Goal: Information Seeking & Learning: Learn about a topic

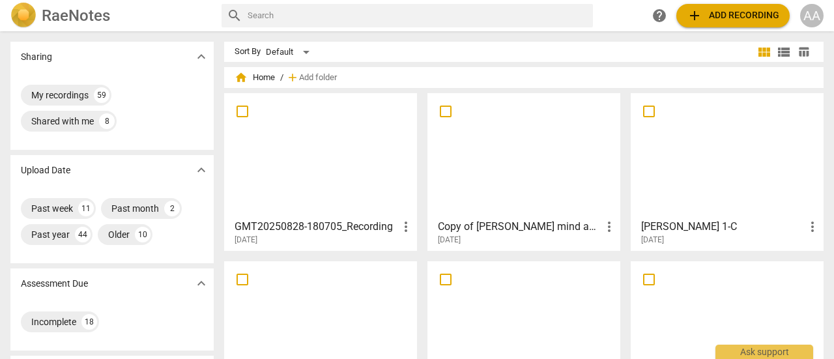
click at [738, 213] on div "Tracy-Angelica 1-C more_vert 2025-08-30" at bounding box center [727, 229] width 185 height 33
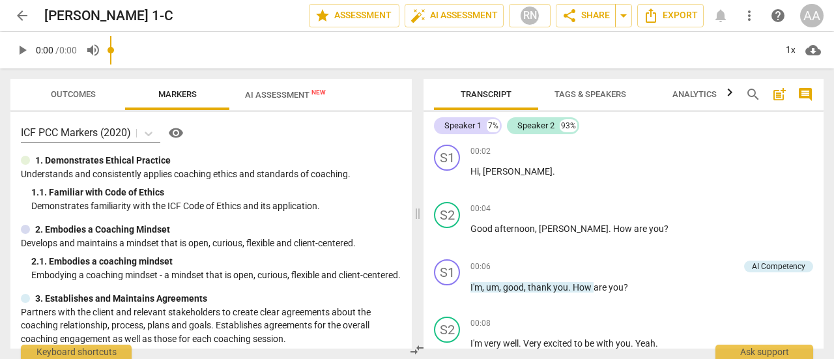
click at [287, 58] on input "range" at bounding box center [442, 50] width 665 height 42
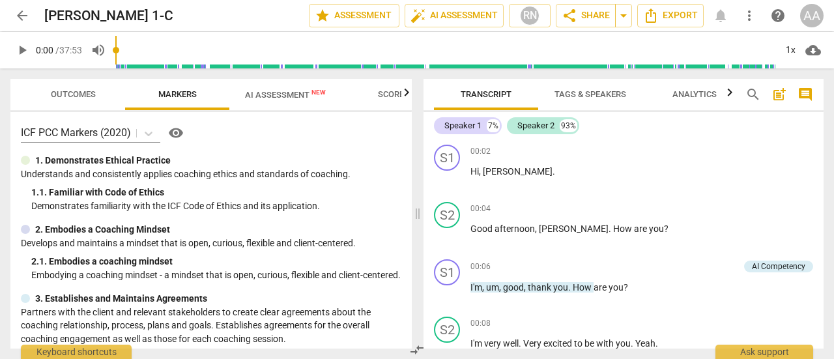
click at [291, 92] on span "AI Assessment New" at bounding box center [285, 95] width 81 height 10
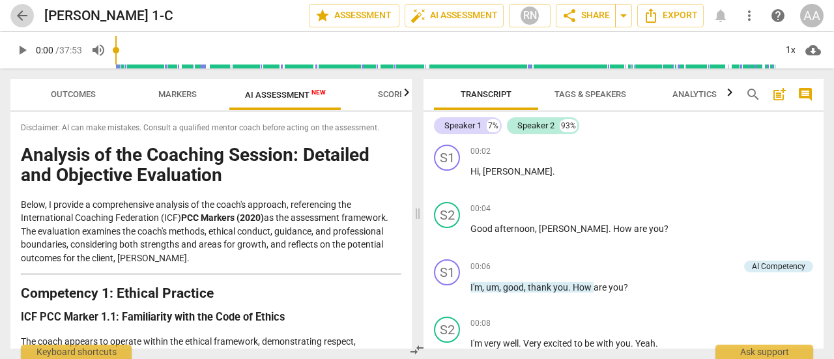
click at [25, 14] on span "arrow_back" at bounding box center [22, 16] width 16 height 16
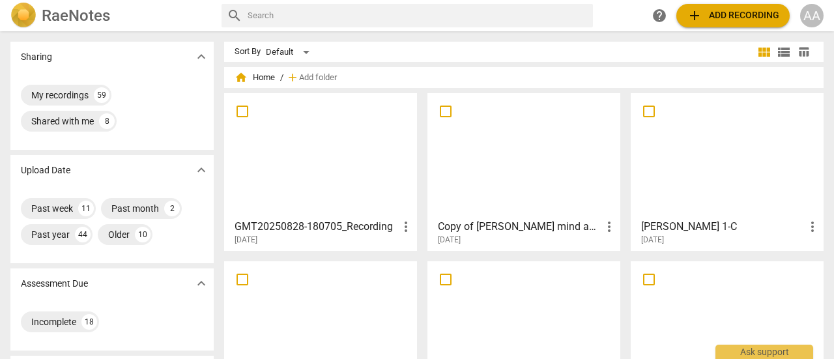
click at [504, 319] on div at bounding box center [524, 323] width 184 height 115
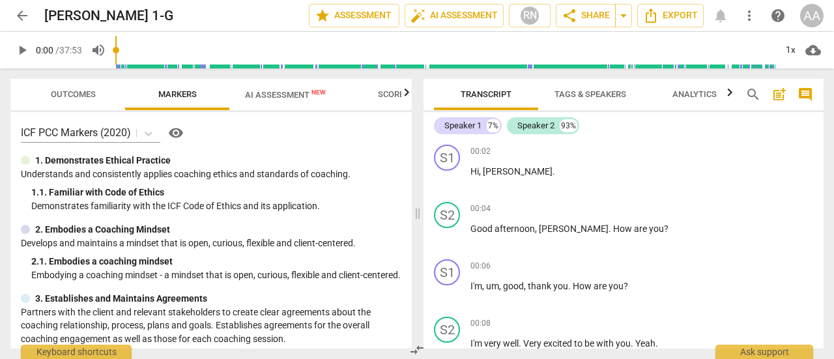
click at [293, 100] on span "AI Assessment New" at bounding box center [285, 95] width 81 height 10
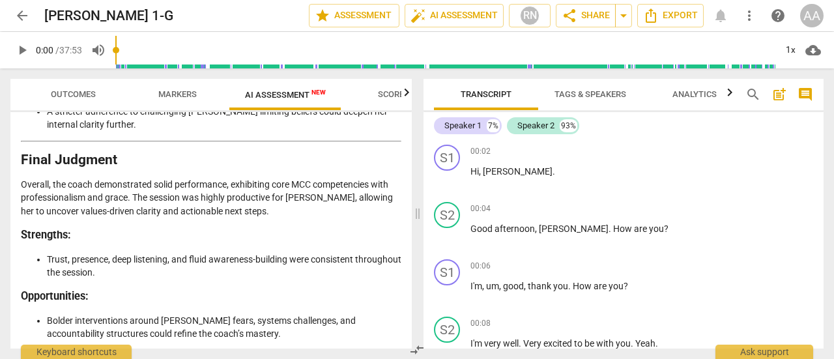
scroll to position [3008, 0]
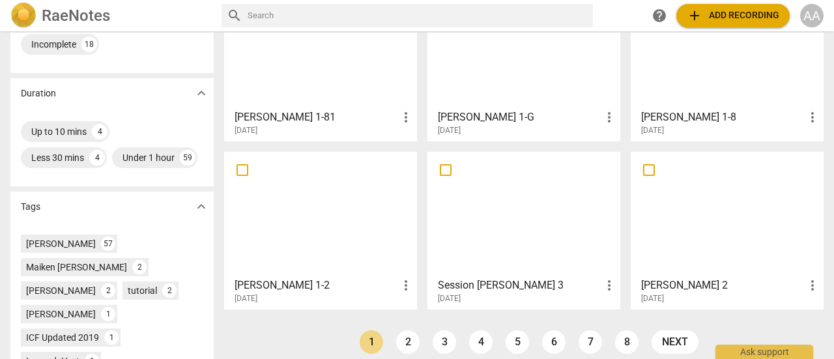
scroll to position [292, 0]
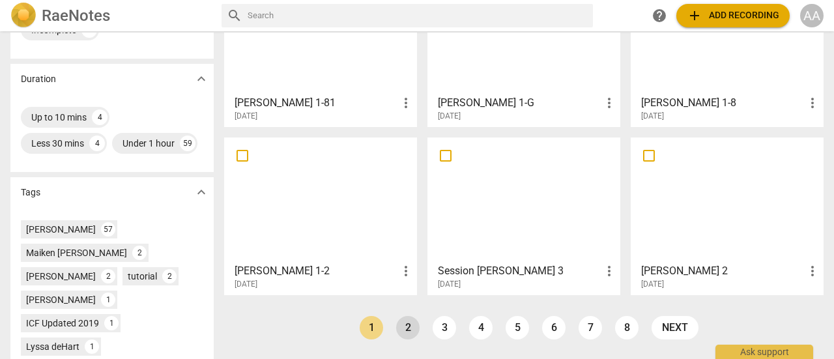
click at [409, 328] on link "2" at bounding box center [407, 327] width 23 height 23
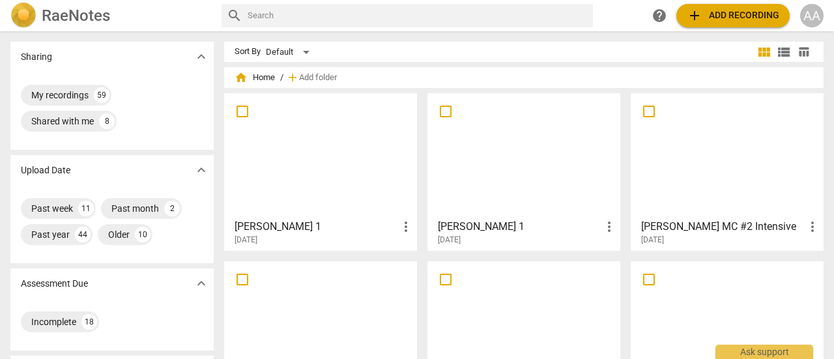
click at [739, 209] on div at bounding box center [727, 155] width 184 height 115
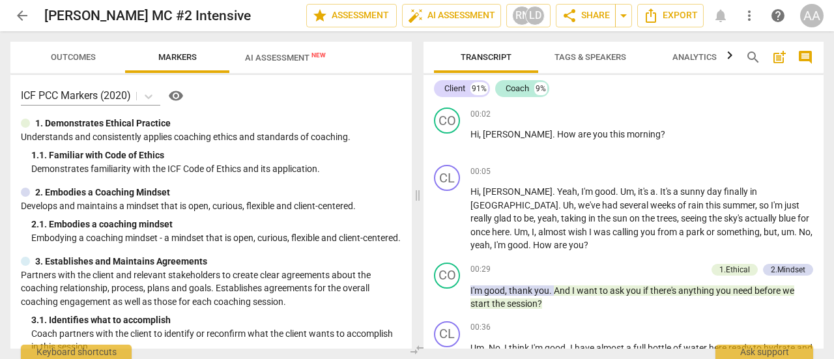
click at [296, 63] on span "AI Assessment New" at bounding box center [285, 58] width 112 height 20
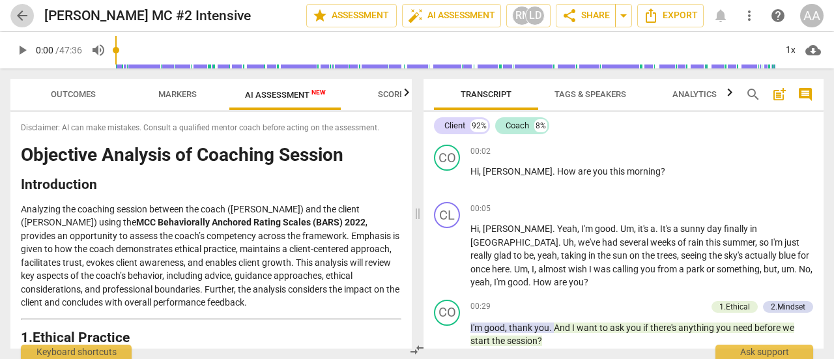
click at [20, 14] on span "arrow_back" at bounding box center [22, 16] width 16 height 16
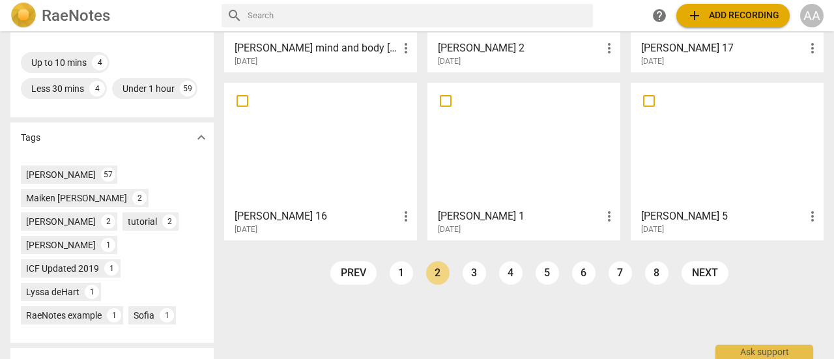
scroll to position [348, 0]
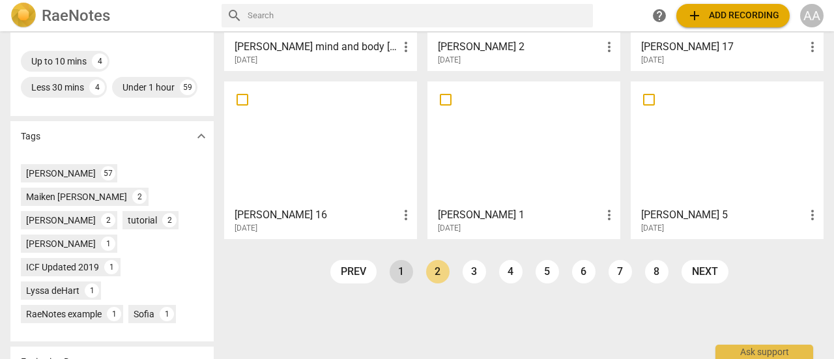
click at [398, 274] on link "1" at bounding box center [401, 271] width 23 height 23
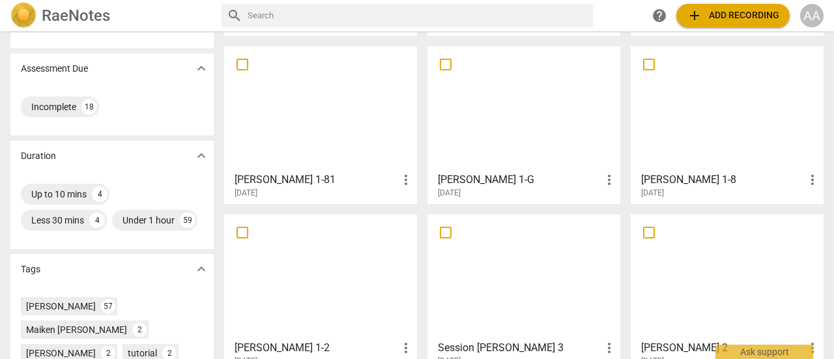
scroll to position [229, 0]
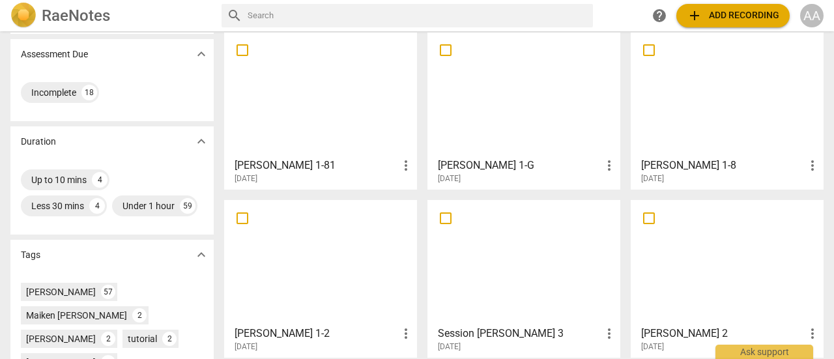
click at [538, 284] on div at bounding box center [524, 262] width 184 height 115
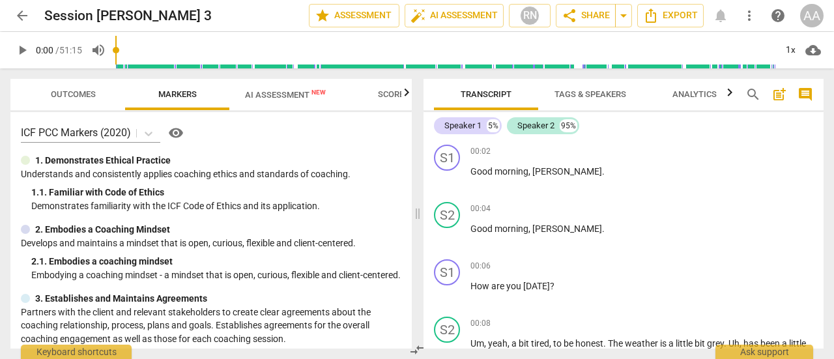
click at [282, 100] on span "AI Assessment New" at bounding box center [285, 95] width 81 height 10
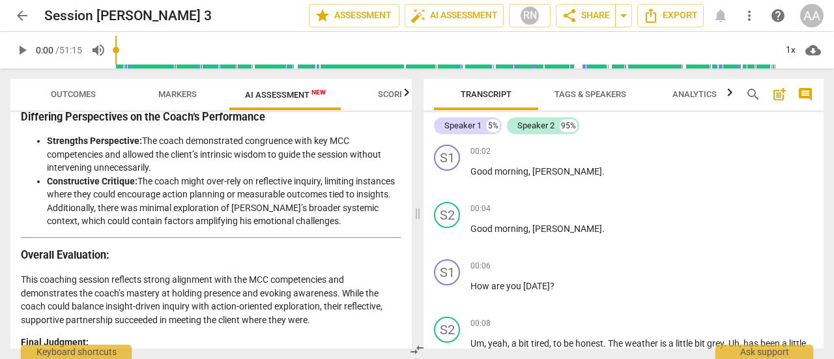
scroll to position [2282, 0]
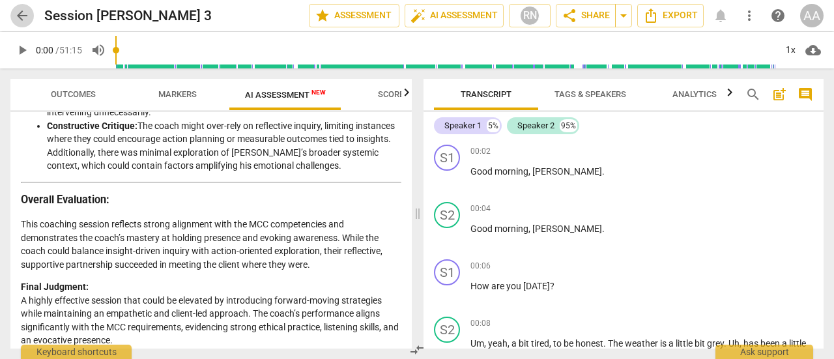
click at [21, 17] on span "arrow_back" at bounding box center [22, 16] width 16 height 16
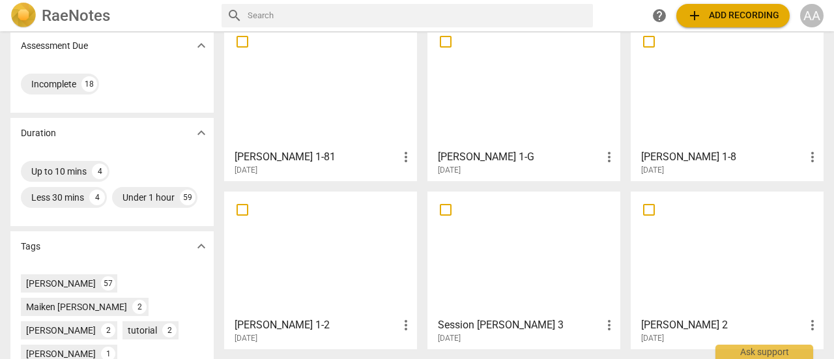
scroll to position [239, 0]
click at [328, 120] on div at bounding box center [321, 84] width 184 height 115
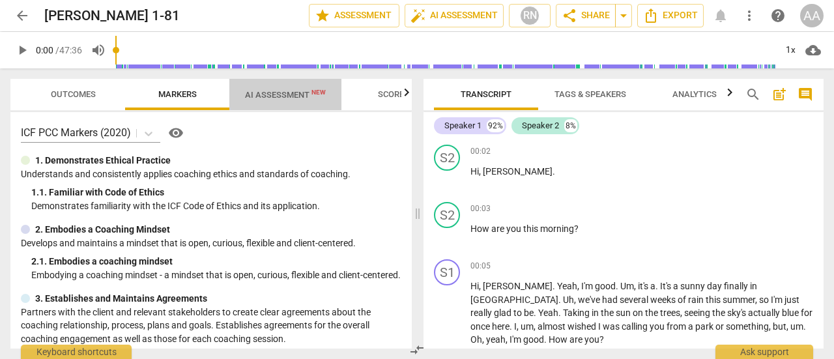
click at [297, 95] on span "AI Assessment New" at bounding box center [285, 95] width 81 height 10
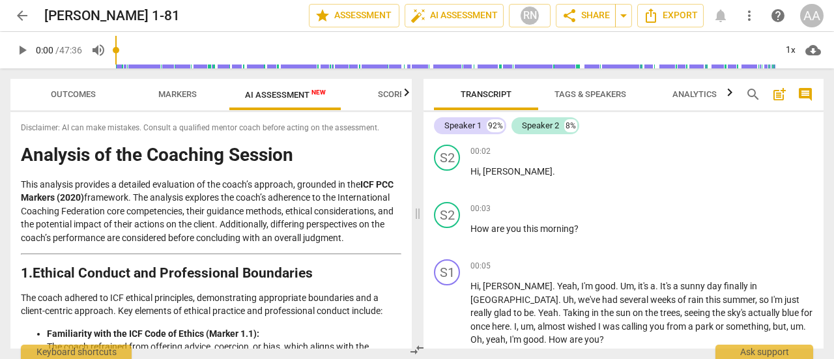
click at [20, 13] on span "arrow_back" at bounding box center [22, 16] width 16 height 16
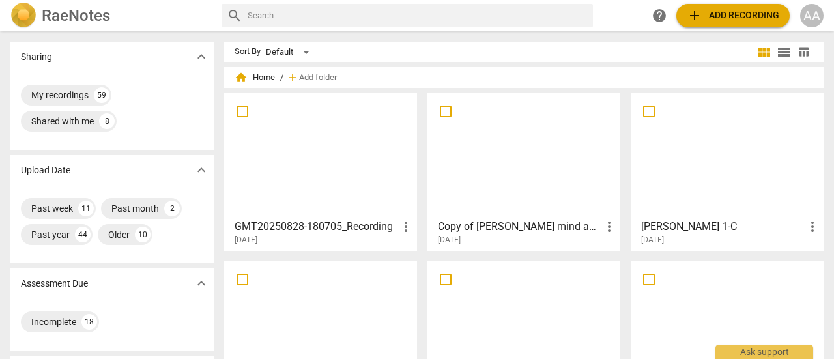
click at [701, 301] on div at bounding box center [727, 323] width 184 height 115
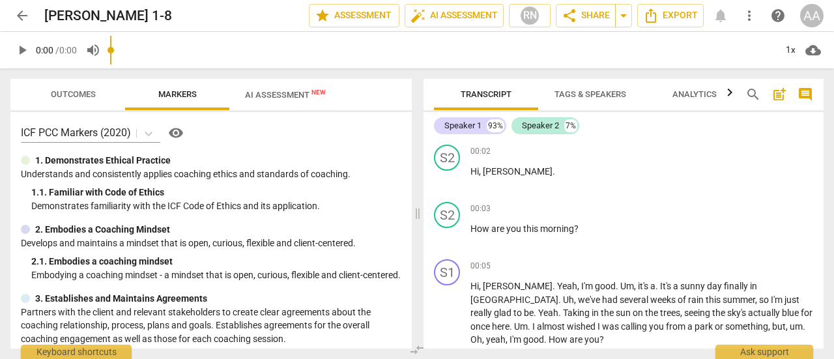
click at [287, 60] on input "range" at bounding box center [442, 50] width 665 height 42
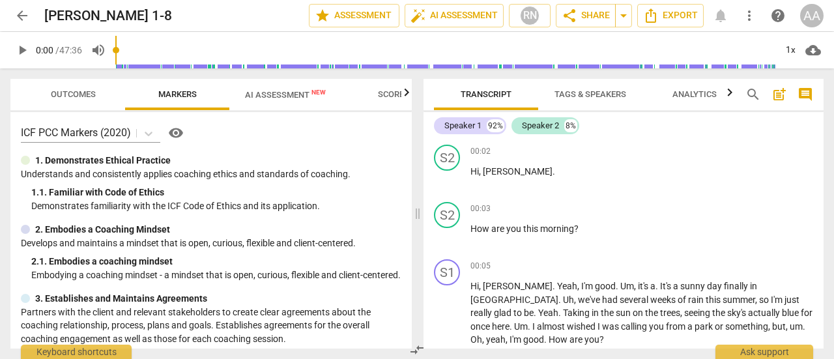
click at [287, 94] on span "AI Assessment New" at bounding box center [285, 95] width 81 height 10
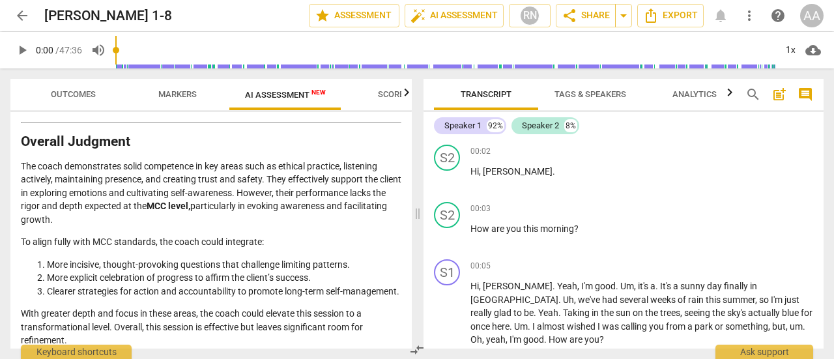
scroll to position [2431, 0]
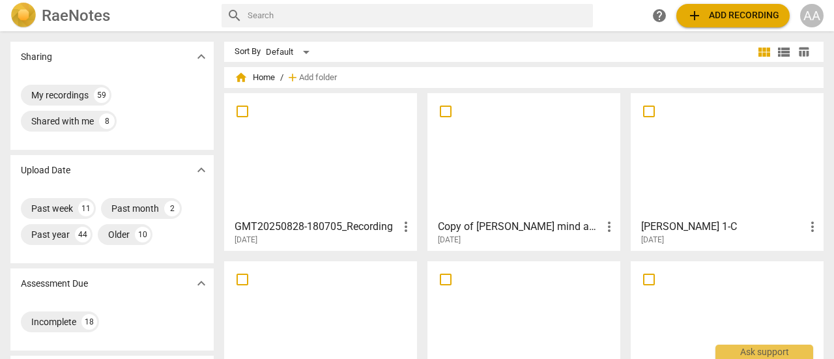
click at [499, 306] on div at bounding box center [524, 323] width 184 height 115
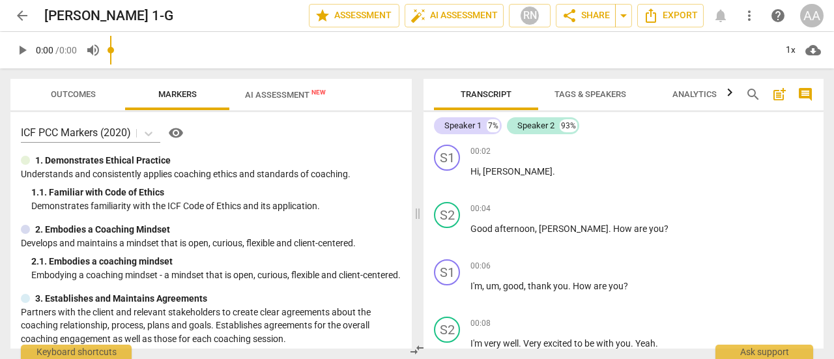
click at [295, 63] on input "range" at bounding box center [442, 50] width 665 height 42
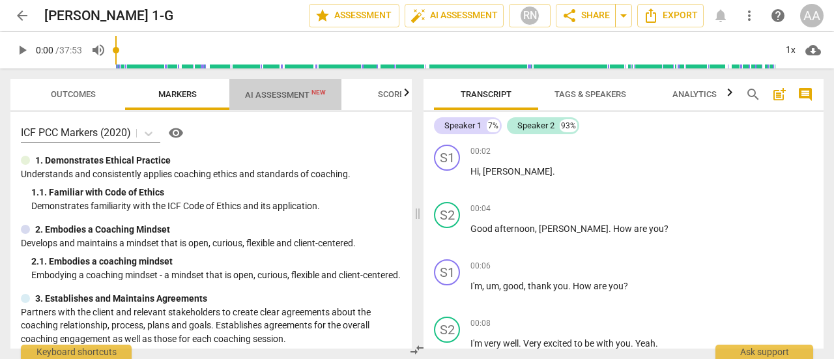
click at [293, 95] on span "AI Assessment New" at bounding box center [285, 95] width 81 height 10
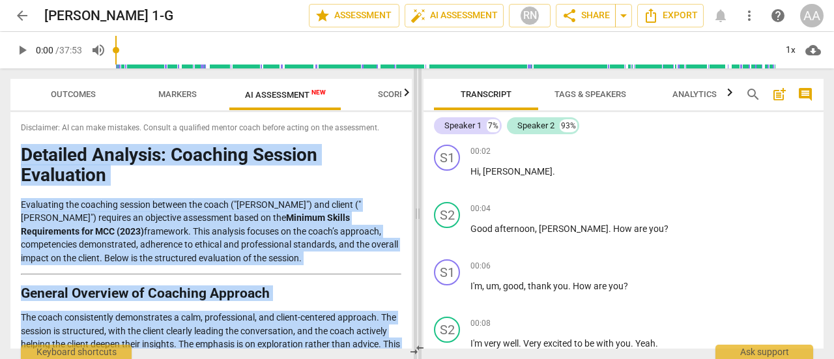
drag, startPoint x: 412, startPoint y: 121, endPoint x: 414, endPoint y: 156, distance: 35.2
click at [414, 156] on div "Outcomes Markers AI Assessment New Scores Disclaimer: AI can make mistakes. Con…" at bounding box center [417, 213] width 834 height 291
click at [379, 153] on h1 "Detailed Analysis: Coaching Session Evaluation" at bounding box center [211, 165] width 381 height 40
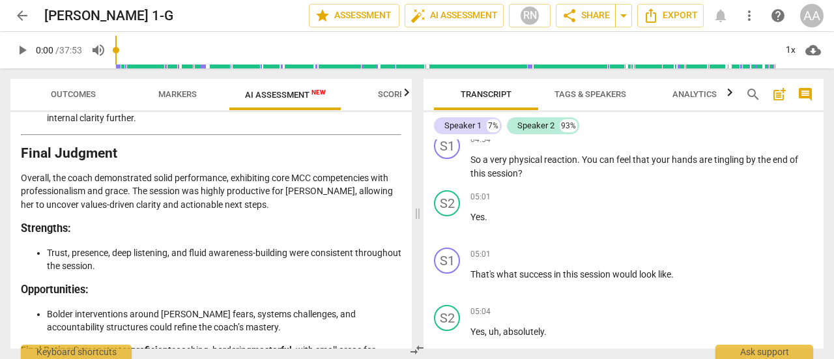
scroll to position [1112, 0]
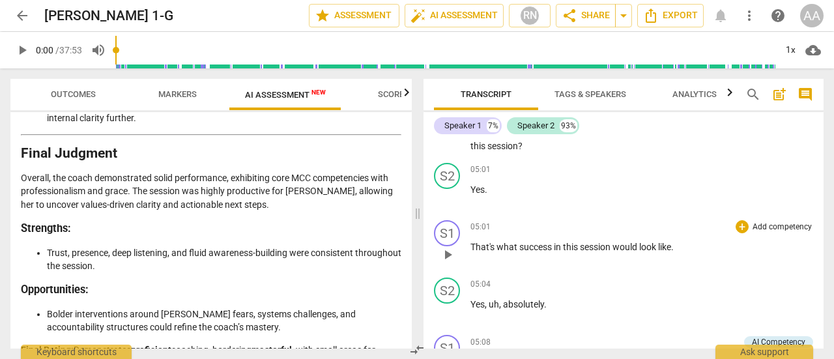
click at [674, 242] on span "." at bounding box center [672, 247] width 3 height 10
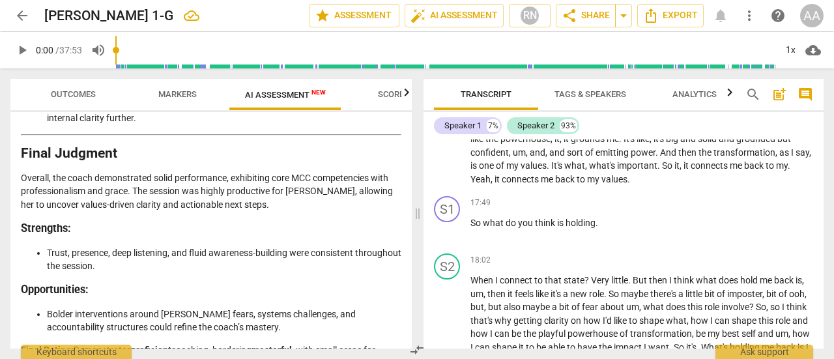
scroll to position [2946, 0]
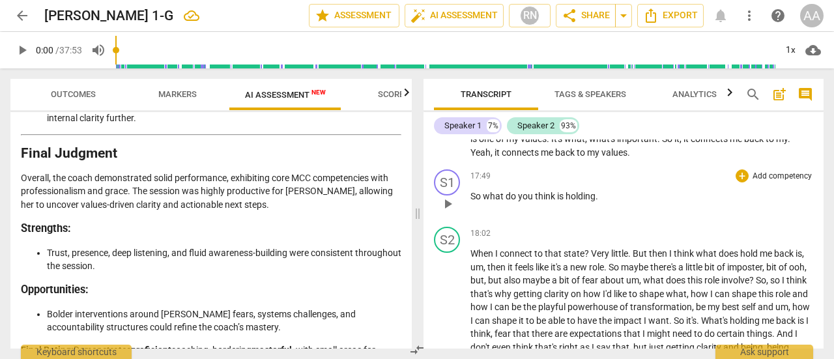
click at [601, 194] on p "So what do you think is holding ." at bounding box center [642, 197] width 343 height 14
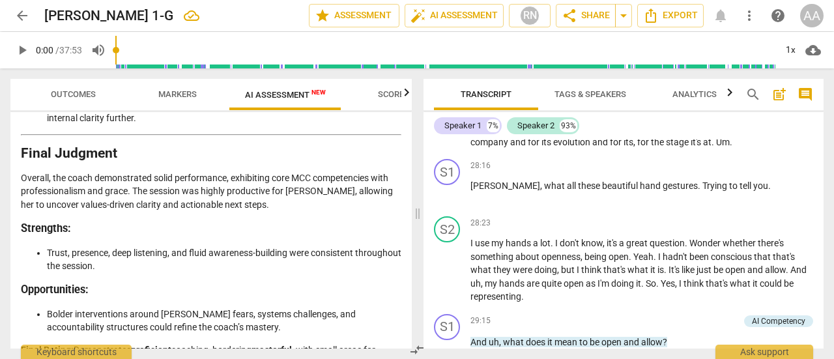
scroll to position [4165, 0]
click at [703, 191] on span "Trying" at bounding box center [716, 186] width 27 height 10
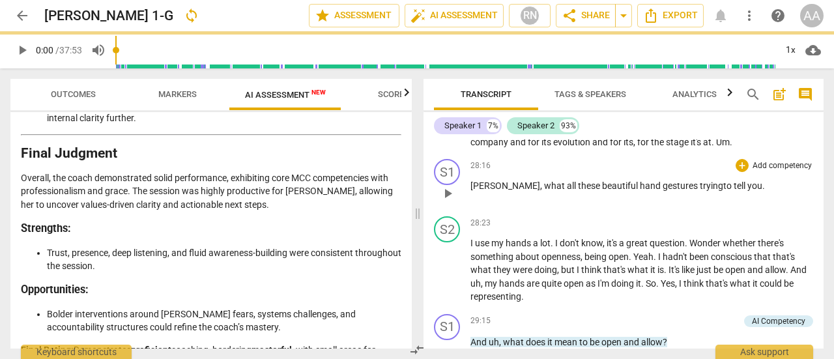
click at [721, 193] on p "[PERSON_NAME] , what all these beautiful hand gestures t rying to tell you ." at bounding box center [642, 186] width 343 height 14
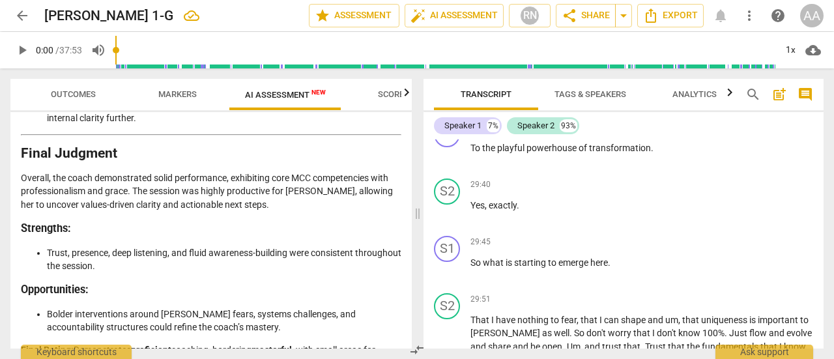
scroll to position [4486, 0]
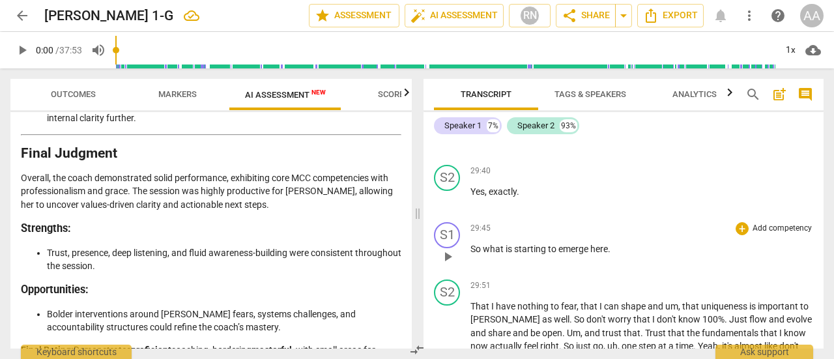
click at [613, 256] on p "So what is starting to emerge here ." at bounding box center [642, 249] width 343 height 14
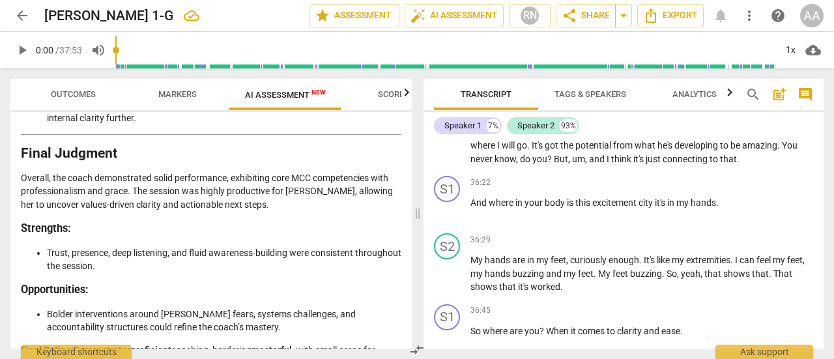
scroll to position [5691, 0]
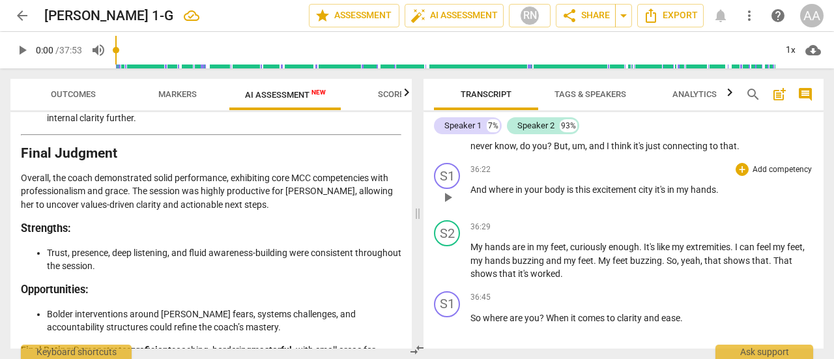
click at [723, 197] on p "And where in your body is this excitement city it's in my hands ." at bounding box center [642, 190] width 343 height 14
click at [525, 252] on span "are" at bounding box center [519, 247] width 15 height 10
drag, startPoint x: 816, startPoint y: 333, endPoint x: 818, endPoint y: 343, distance: 10.6
click at [818, 343] on div "S1 play_arrow pause 36:45 + Add competency keyboard_arrow_right So where are yo…" at bounding box center [624, 314] width 400 height 57
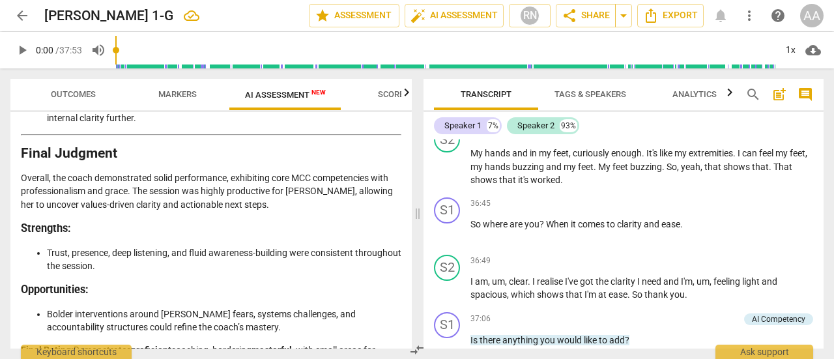
scroll to position [5798, 0]
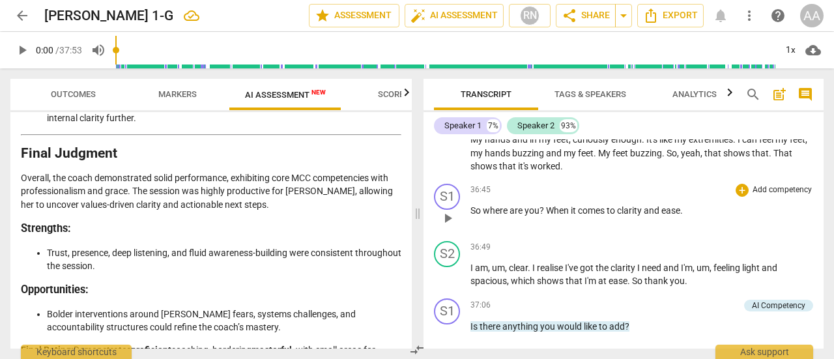
click at [554, 216] on span "When" at bounding box center [558, 210] width 25 height 10
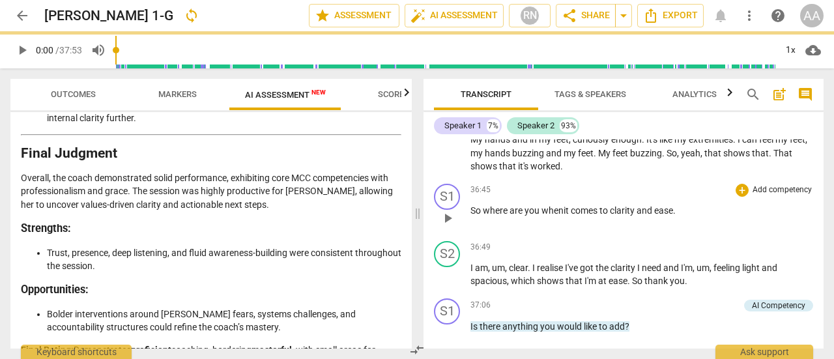
click at [682, 218] on p "So where are you w hen it comes to clarity and ease ." at bounding box center [642, 211] width 343 height 14
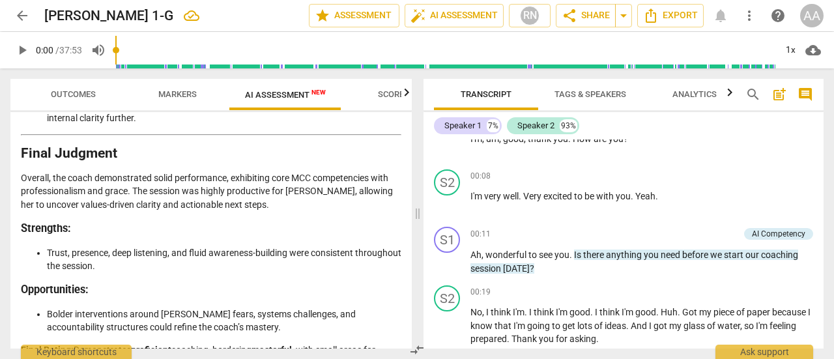
scroll to position [0, 0]
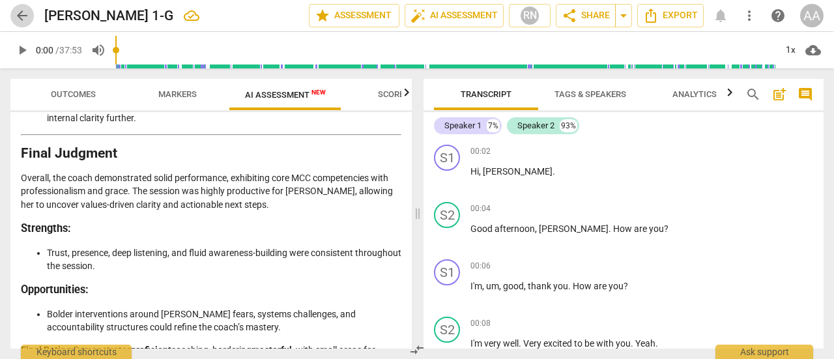
click at [18, 11] on span "arrow_back" at bounding box center [22, 16] width 16 height 16
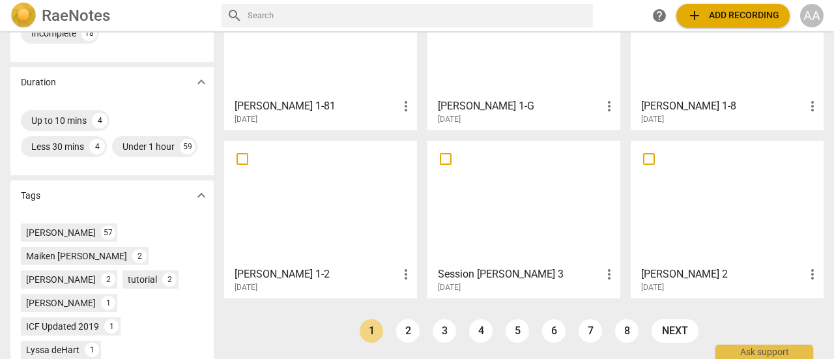
scroll to position [291, 0]
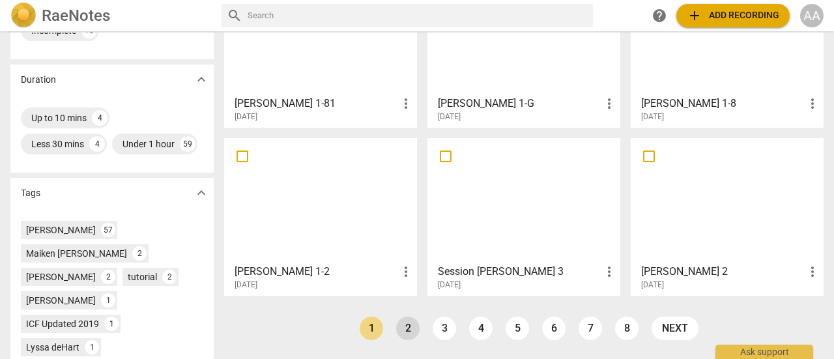
click at [404, 326] on link "2" at bounding box center [407, 328] width 23 height 23
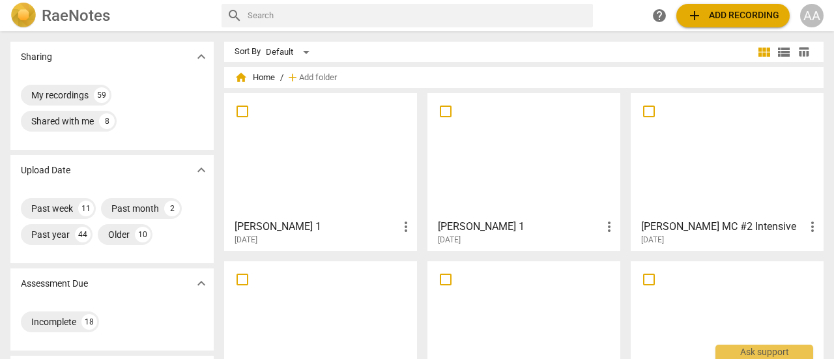
click at [567, 203] on div at bounding box center [524, 155] width 184 height 115
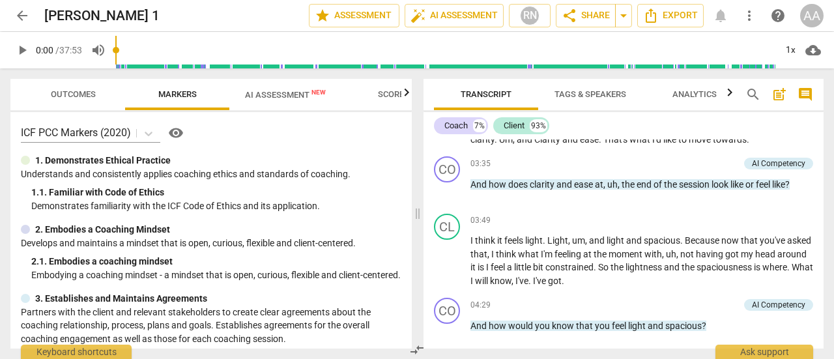
scroll to position [805, 0]
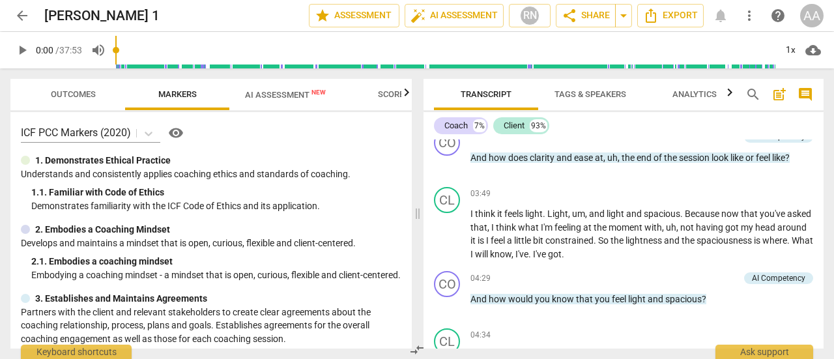
click at [298, 89] on span "AI Assessment New" at bounding box center [285, 95] width 112 height 20
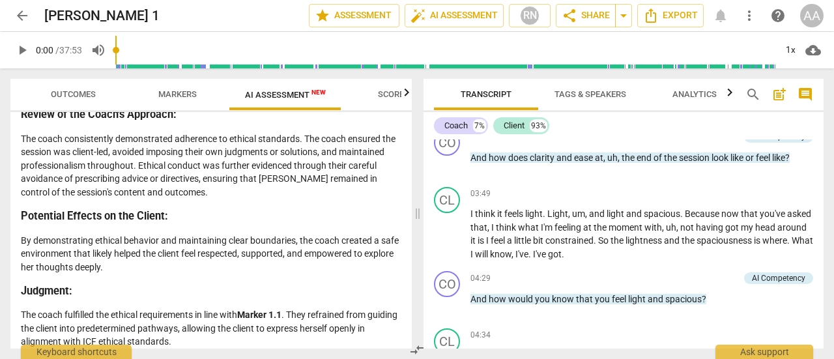
scroll to position [0, 0]
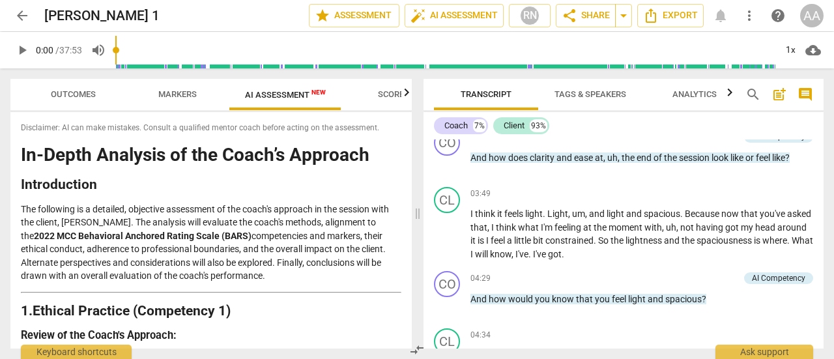
click at [20, 16] on span "arrow_back" at bounding box center [22, 16] width 16 height 16
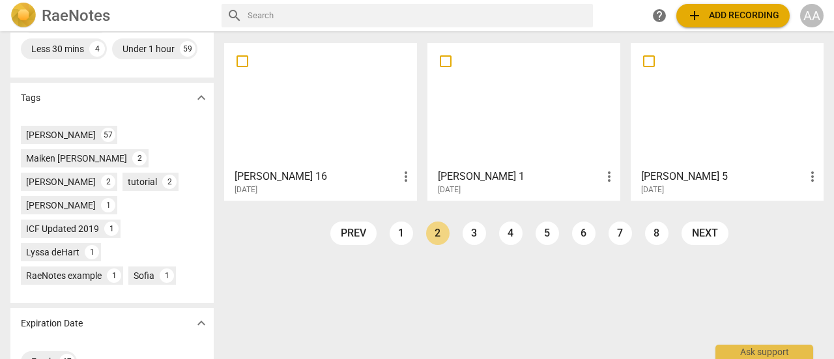
scroll to position [410, 0]
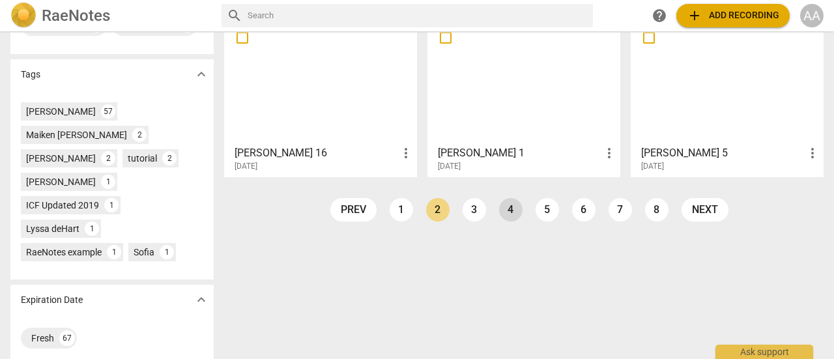
click at [511, 216] on link "4" at bounding box center [510, 209] width 23 height 23
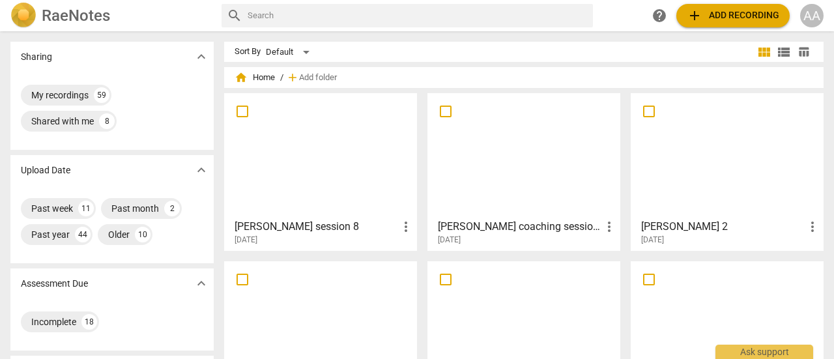
click at [515, 174] on div at bounding box center [524, 155] width 184 height 115
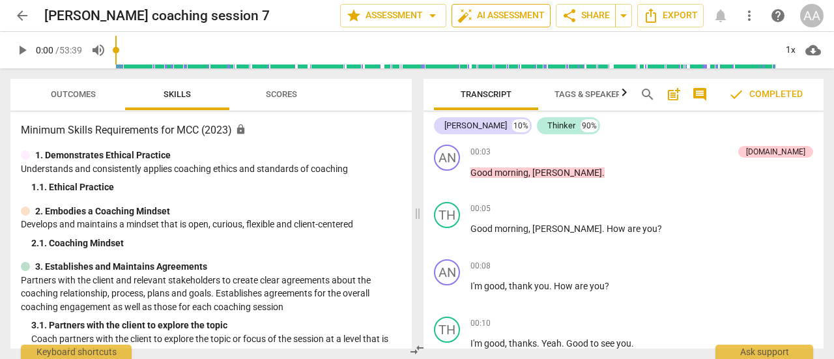
click at [512, 18] on span "auto_fix_high AI Assessment" at bounding box center [501, 16] width 87 height 16
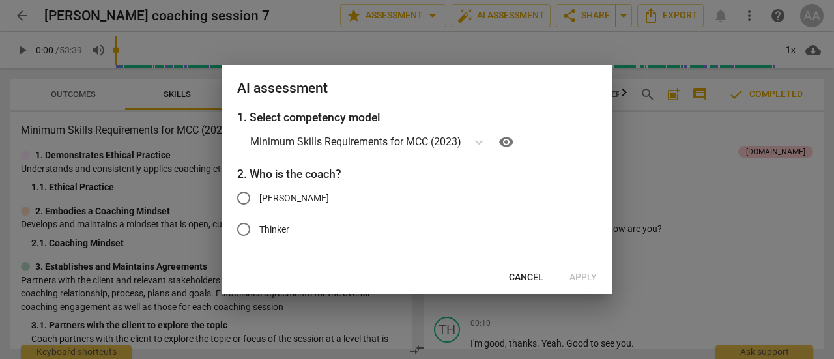
click at [249, 193] on input "[PERSON_NAME]" at bounding box center [243, 197] width 31 height 31
radio input "true"
click at [585, 270] on button "Apply" at bounding box center [583, 277] width 48 height 23
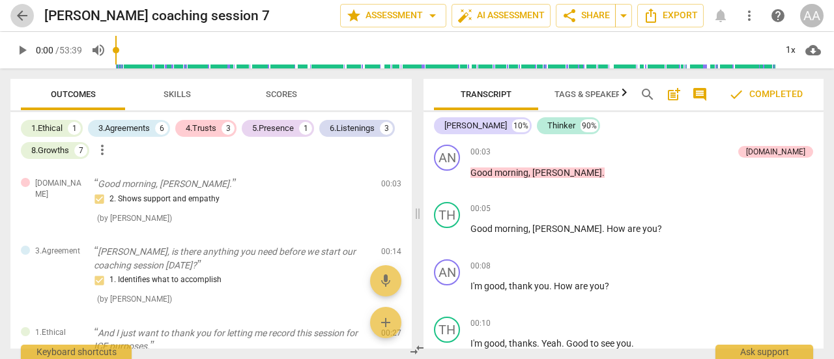
click at [23, 20] on span "arrow_back" at bounding box center [22, 16] width 16 height 16
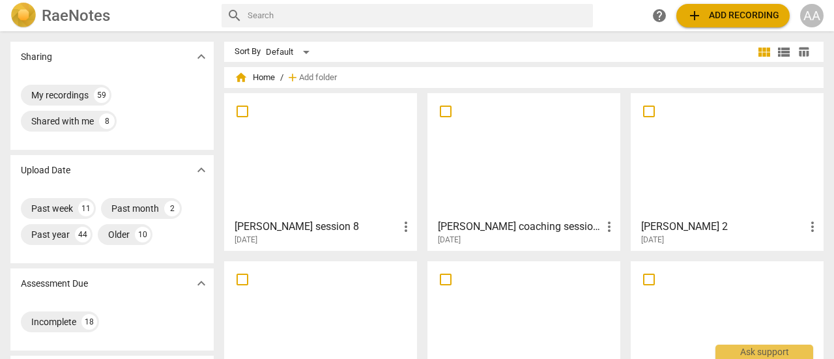
click at [709, 183] on div at bounding box center [727, 155] width 184 height 115
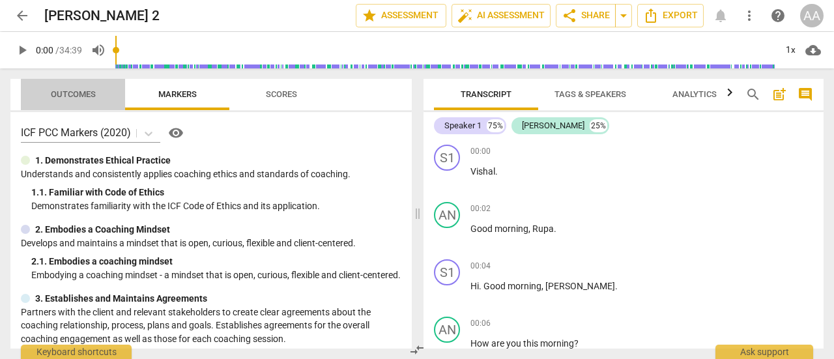
click at [78, 90] on span "Outcomes" at bounding box center [73, 94] width 45 height 10
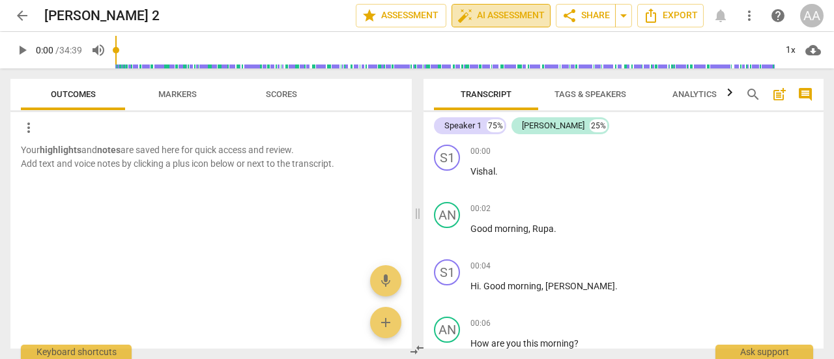
click at [493, 22] on span "auto_fix_high AI Assessment" at bounding box center [501, 16] width 87 height 16
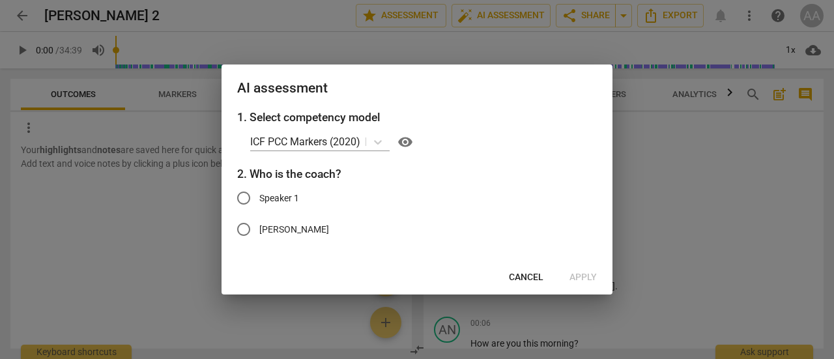
click at [248, 227] on input "[PERSON_NAME]" at bounding box center [243, 229] width 31 height 31
radio input "true"
click at [592, 276] on span "Apply" at bounding box center [583, 277] width 27 height 13
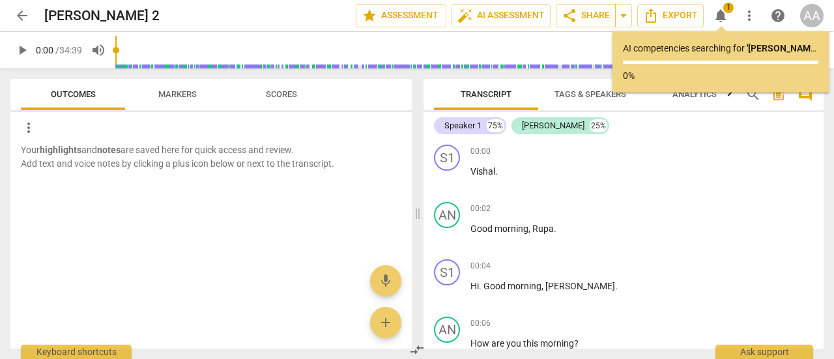
click at [186, 95] on span "Markers" at bounding box center [177, 94] width 38 height 10
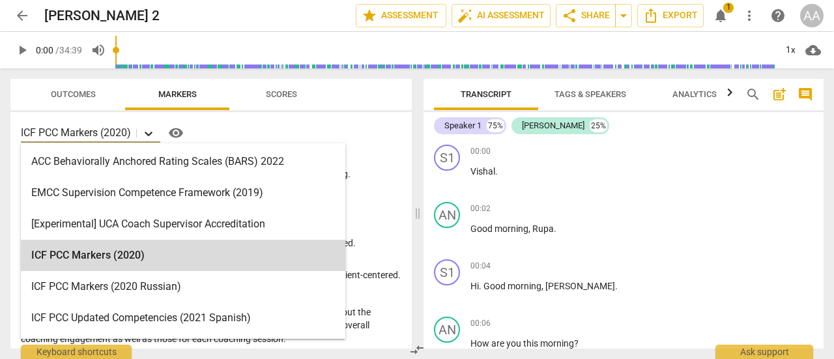
click at [145, 133] on icon at bounding box center [148, 133] width 13 height 13
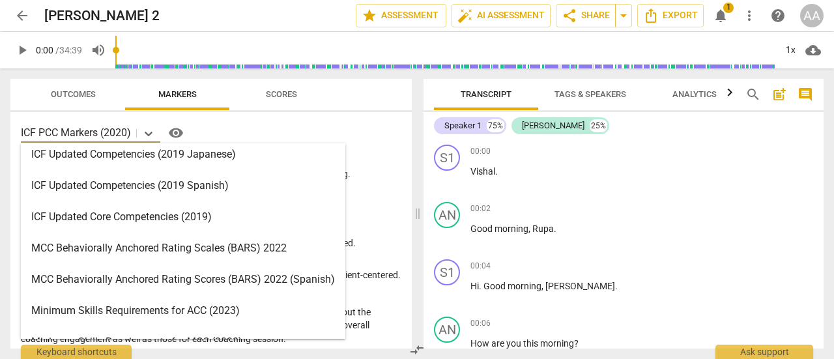
scroll to position [229, 0]
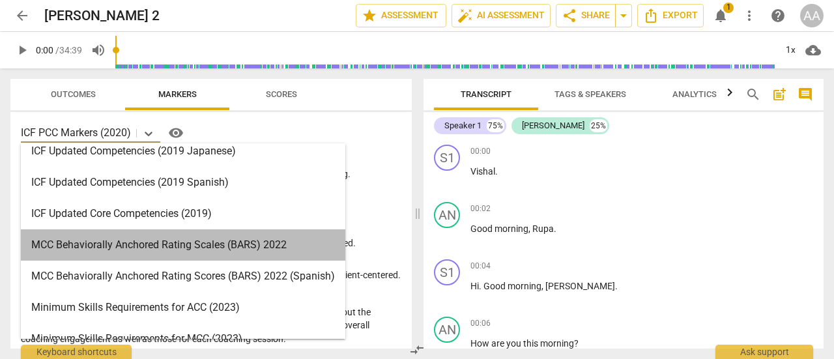
click at [246, 248] on div "MCC Behaviorally Anchored Rating Scales (BARS) 2022" at bounding box center [183, 244] width 325 height 31
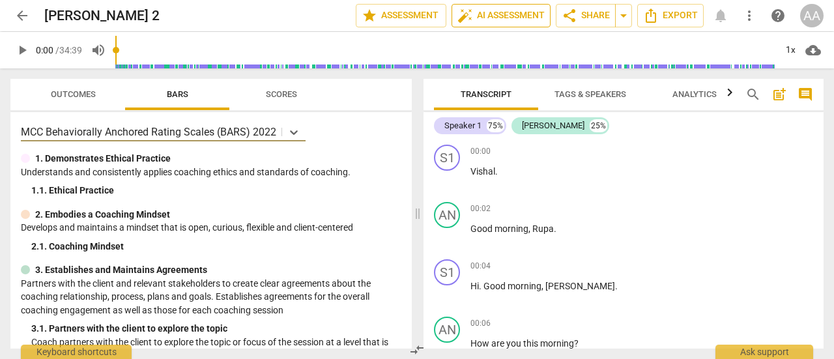
click at [494, 16] on span "auto_fix_high AI Assessment" at bounding box center [501, 16] width 87 height 16
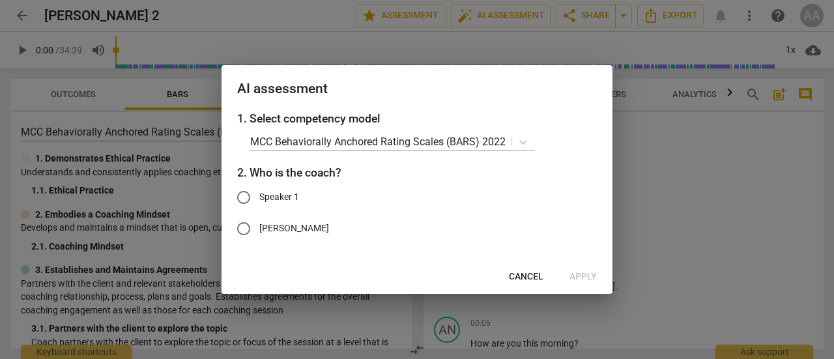
click at [246, 229] on input "[PERSON_NAME]" at bounding box center [243, 228] width 31 height 31
radio input "true"
click at [581, 275] on span "Apply" at bounding box center [583, 276] width 27 height 13
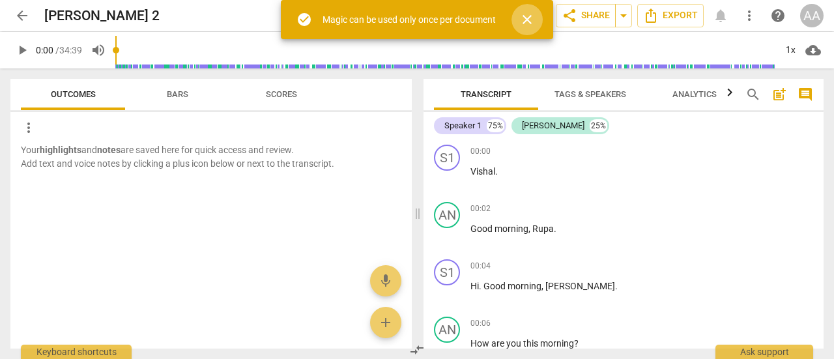
click at [531, 14] on span "close" at bounding box center [527, 20] width 16 height 16
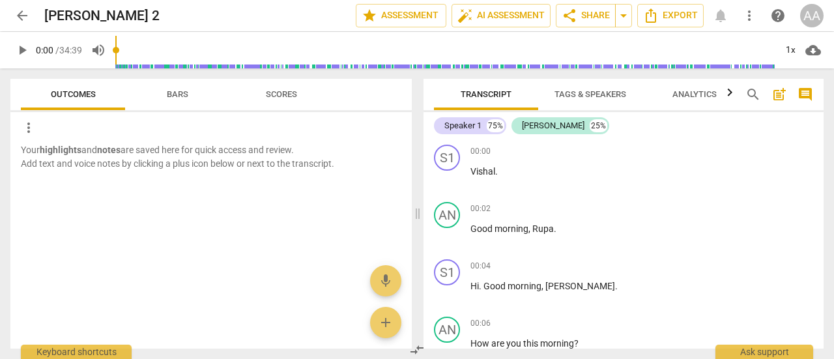
click at [95, 98] on span "Outcomes" at bounding box center [73, 94] width 45 height 10
click at [289, 91] on span "Scores" at bounding box center [281, 94] width 31 height 10
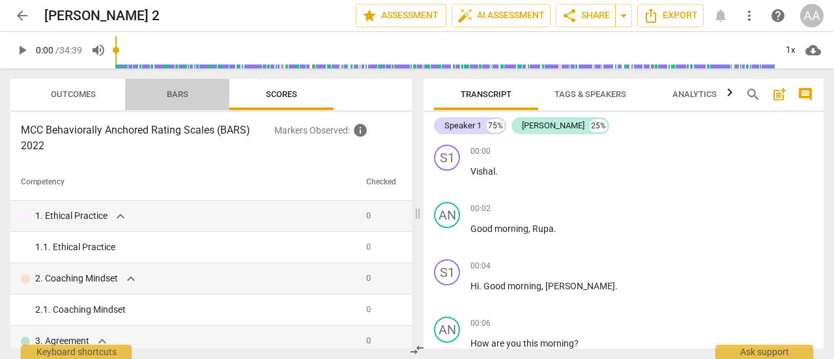
click at [180, 92] on span "Bars" at bounding box center [178, 94] width 22 height 10
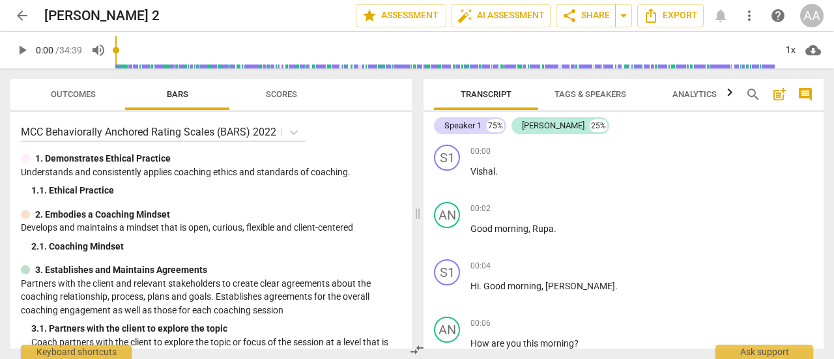
click at [63, 92] on span "Outcomes" at bounding box center [73, 94] width 45 height 10
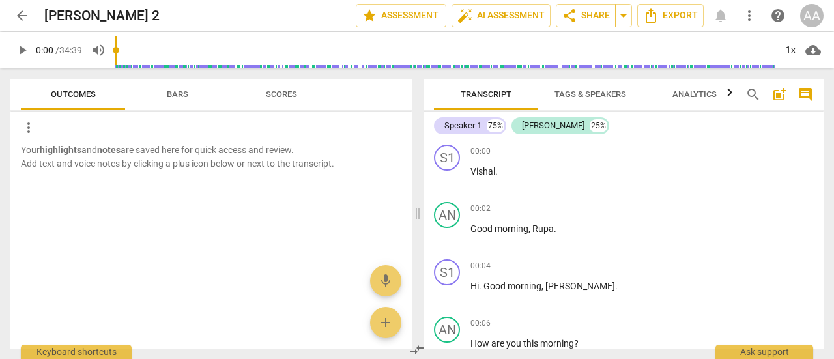
click at [24, 15] on span "arrow_back" at bounding box center [22, 16] width 16 height 16
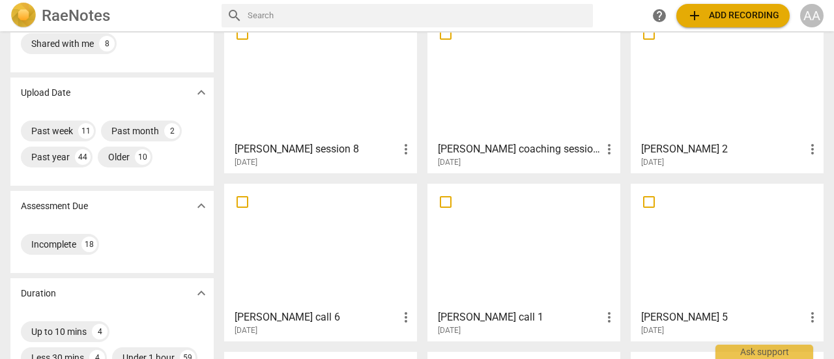
scroll to position [142, 0]
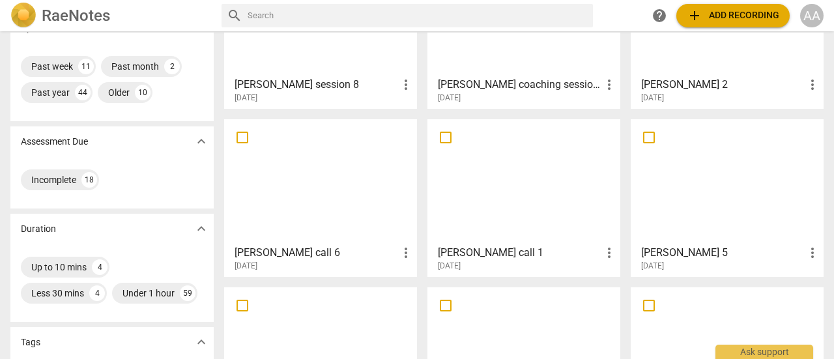
click at [550, 205] on div at bounding box center [524, 181] width 184 height 115
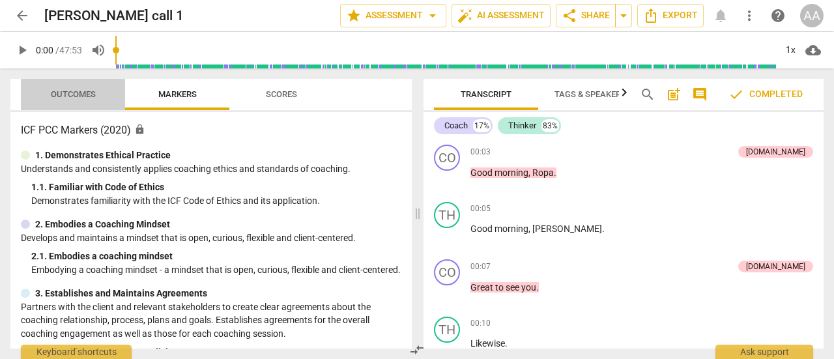
click at [85, 87] on span "Outcomes" at bounding box center [73, 95] width 76 height 18
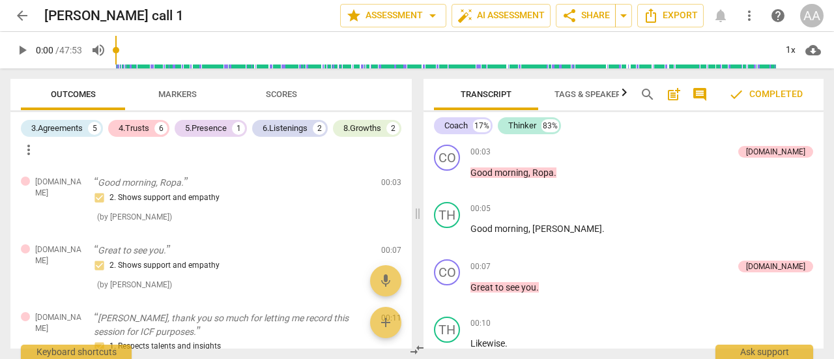
click at [22, 13] on span "arrow_back" at bounding box center [22, 16] width 16 height 16
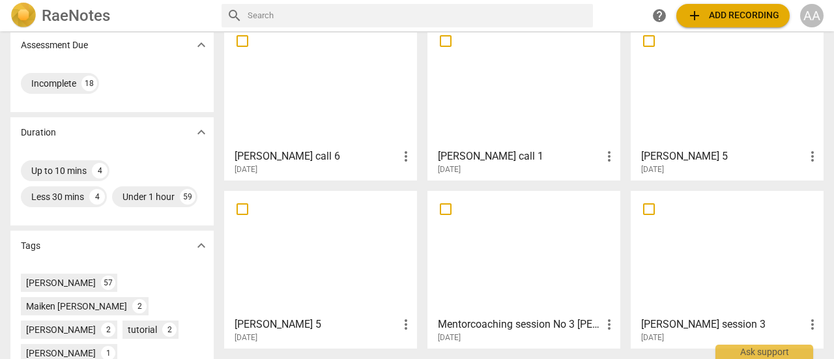
scroll to position [239, 0]
click at [532, 243] on div at bounding box center [524, 252] width 184 height 115
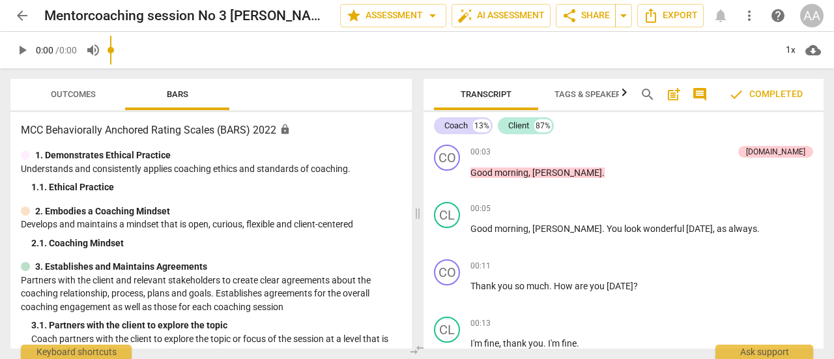
click at [77, 65] on div "play_arrow 0:00 / 0:00 volume_up 1x cloud_download" at bounding box center [416, 50] width 813 height 36
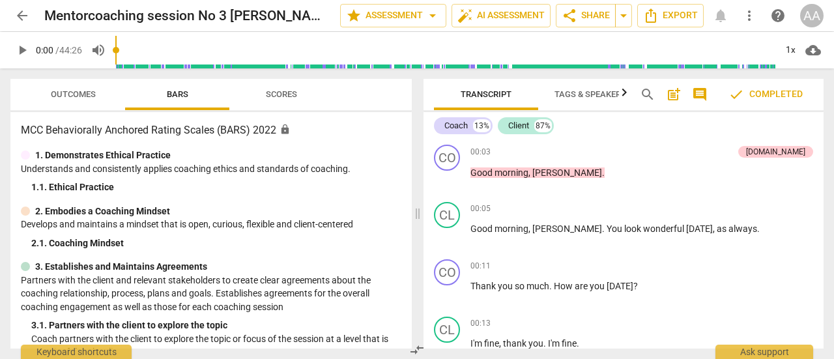
click at [72, 89] on span "Outcomes" at bounding box center [73, 94] width 45 height 10
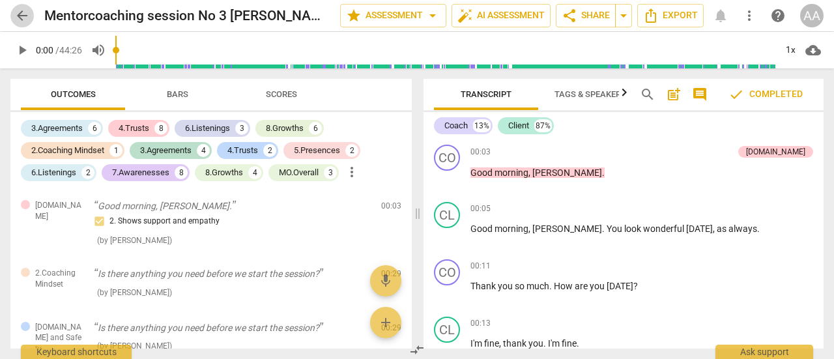
click at [22, 16] on span "arrow_back" at bounding box center [22, 16] width 16 height 16
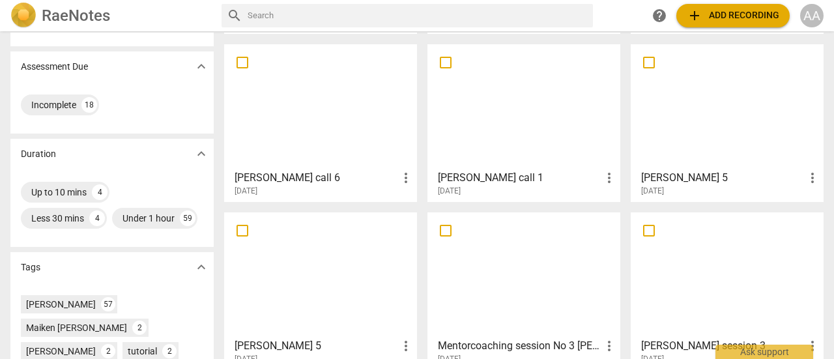
scroll to position [351, 0]
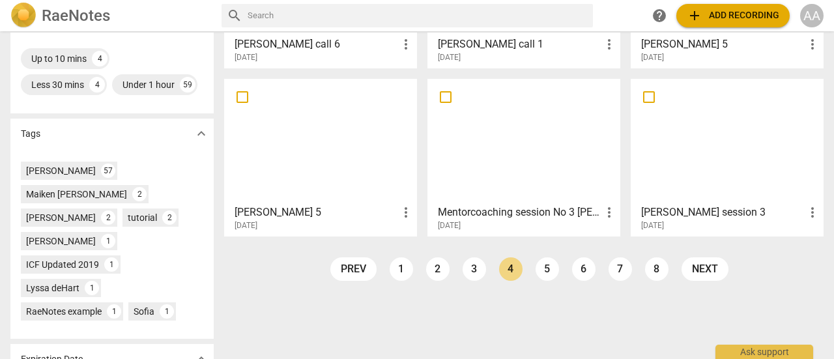
click at [695, 196] on div at bounding box center [727, 140] width 184 height 115
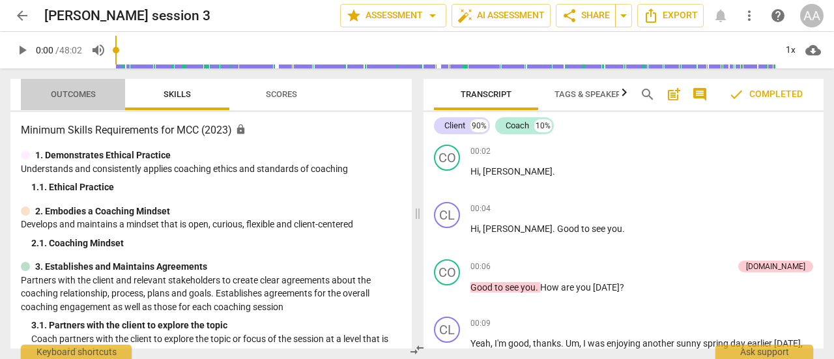
click at [80, 87] on span "Outcomes" at bounding box center [73, 95] width 76 height 18
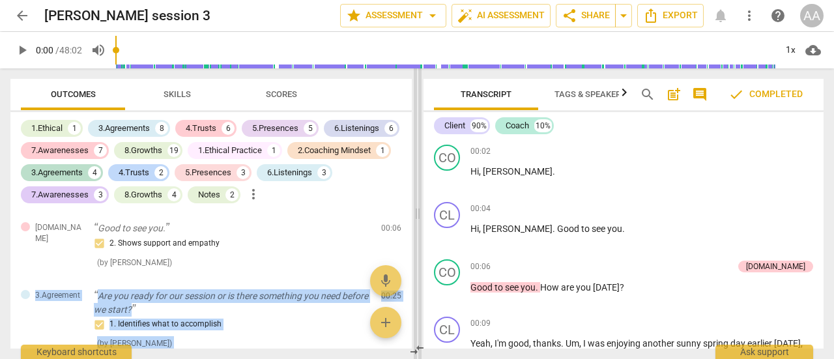
drag, startPoint x: 407, startPoint y: 216, endPoint x: 413, endPoint y: 237, distance: 21.8
click at [413, 237] on div "Outcomes Skills Scores 1.Ethical 1 3.Agreements 8 4.Trusts 6 5.Presences 5 6.Li…" at bounding box center [417, 213] width 834 height 291
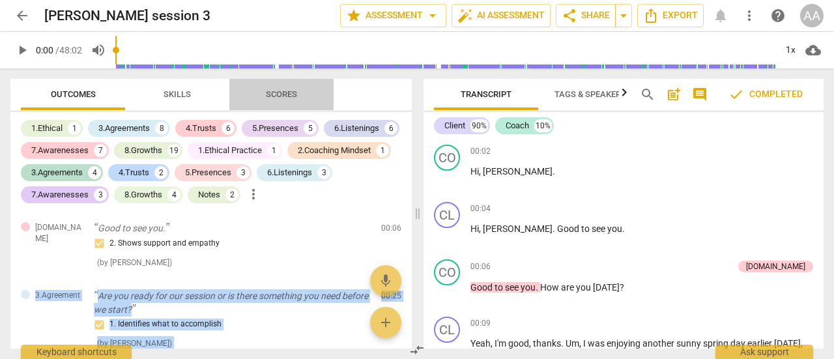
click at [284, 99] on span "Scores" at bounding box center [281, 94] width 31 height 10
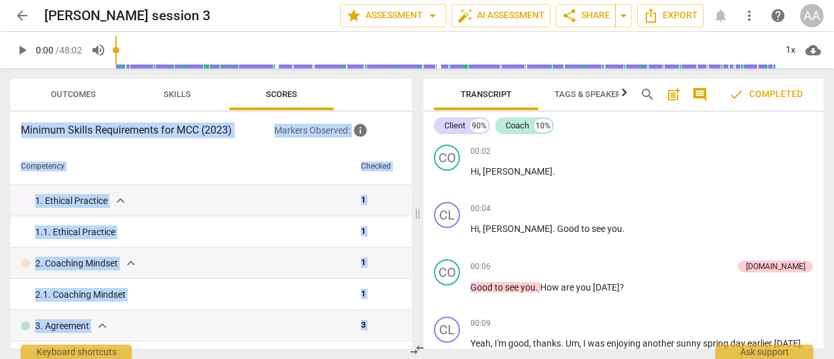
click at [308, 176] on th "Competency" at bounding box center [182, 167] width 345 height 36
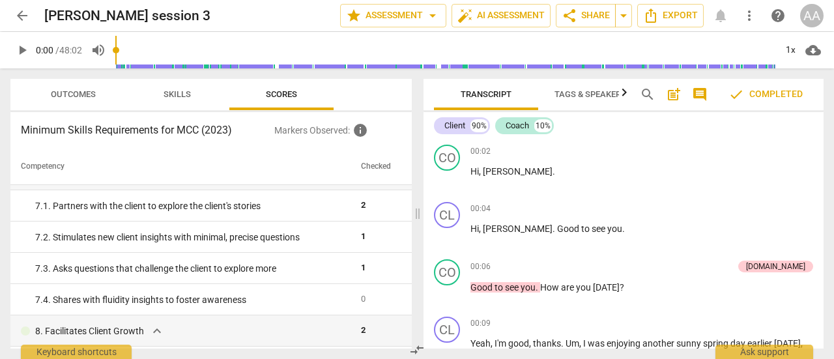
scroll to position [806, 0]
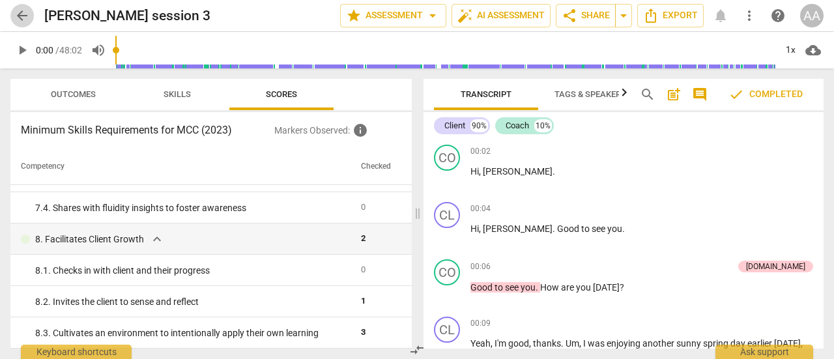
click at [25, 16] on span "arrow_back" at bounding box center [22, 16] width 16 height 16
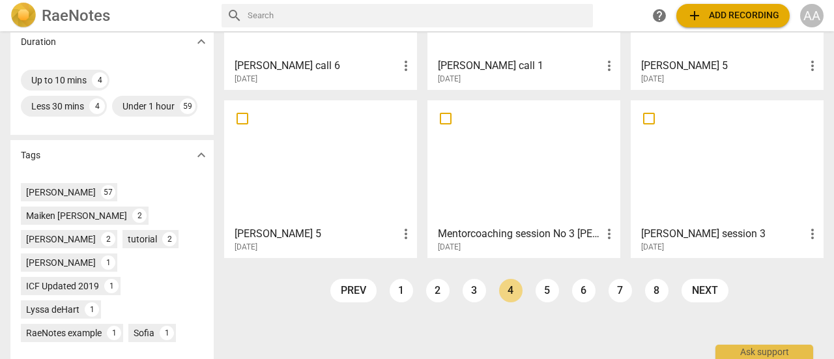
scroll to position [338, 0]
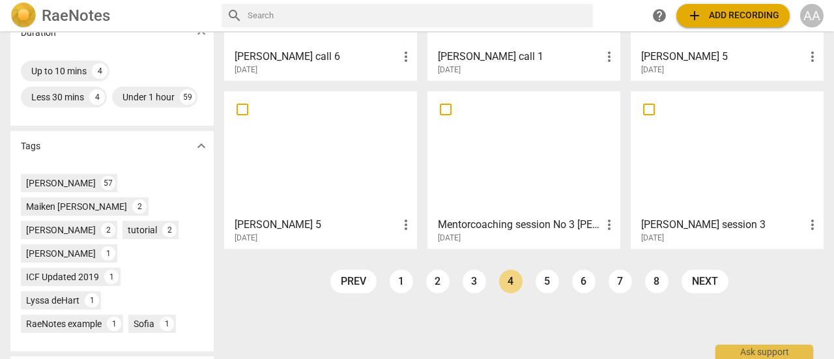
click at [365, 196] on div at bounding box center [321, 153] width 184 height 115
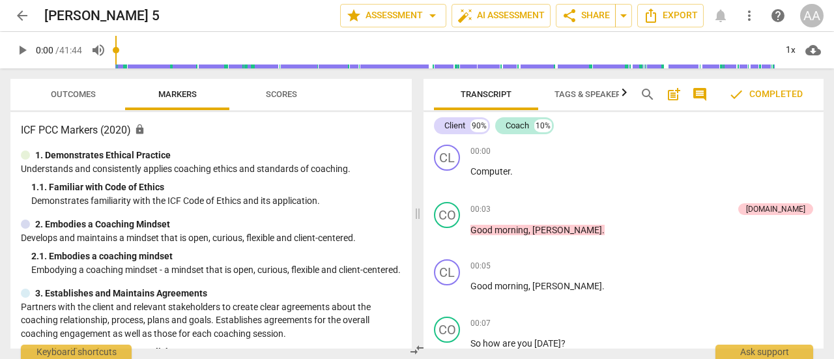
click at [99, 100] on span "Outcomes" at bounding box center [73, 95] width 76 height 18
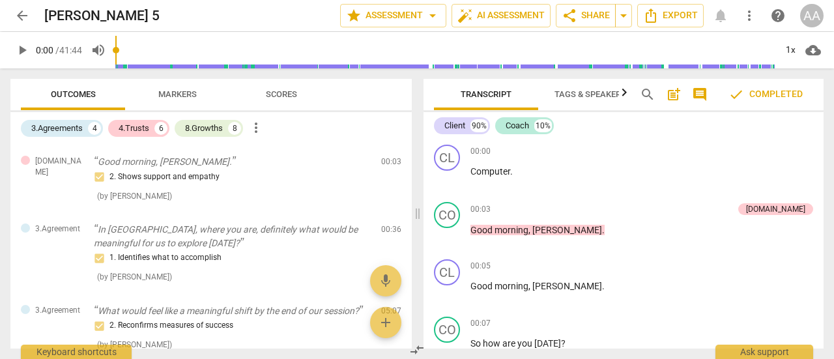
click at [23, 16] on span "arrow_back" at bounding box center [22, 16] width 16 height 16
